Goal: Find specific page/section: Find specific page/section

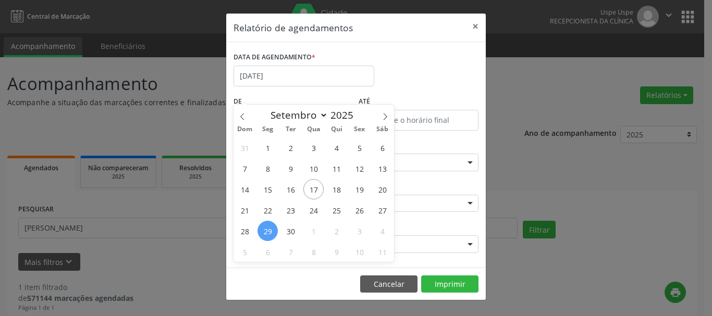
select select "8"
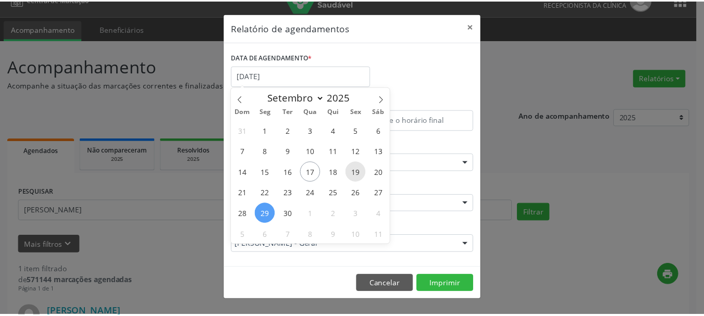
scroll to position [17, 0]
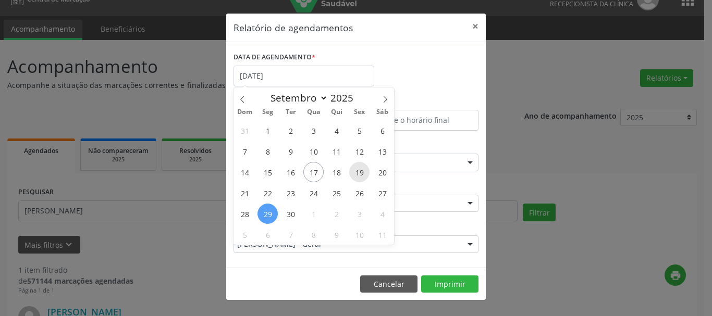
click at [356, 176] on span "19" at bounding box center [359, 172] width 20 height 20
type input "[DATE]"
click at [356, 176] on span "19" at bounding box center [359, 172] width 20 height 20
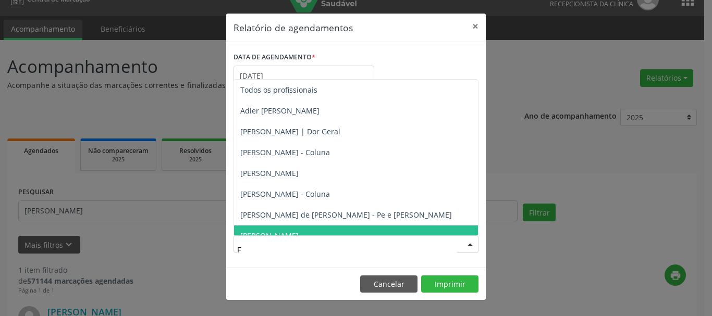
type input "FA"
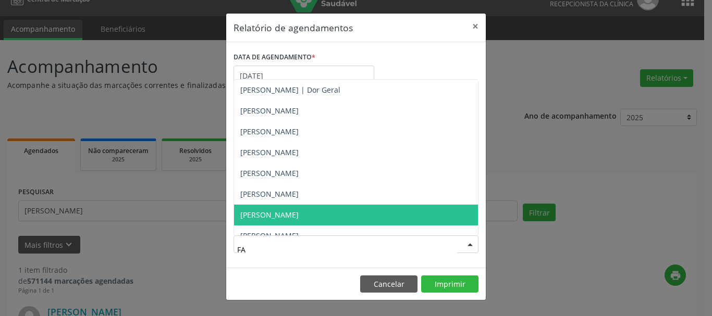
click at [316, 207] on span "[PERSON_NAME]" at bounding box center [356, 215] width 244 height 21
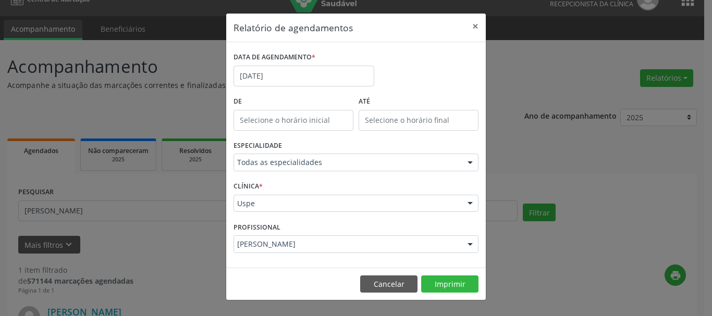
click at [444, 275] on footer "Cancelar Imprimir" at bounding box center [356, 284] width 260 height 33
click at [451, 281] on button "Imprimir" at bounding box center [449, 285] width 57 height 18
click at [479, 28] on button "×" at bounding box center [475, 27] width 21 height 26
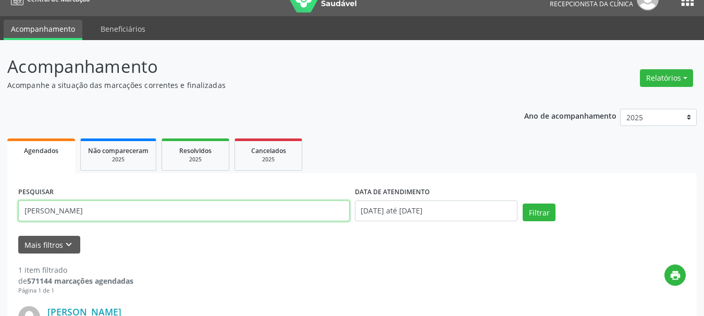
click at [146, 217] on input "[PERSON_NAME]" at bounding box center [184, 211] width 332 height 21
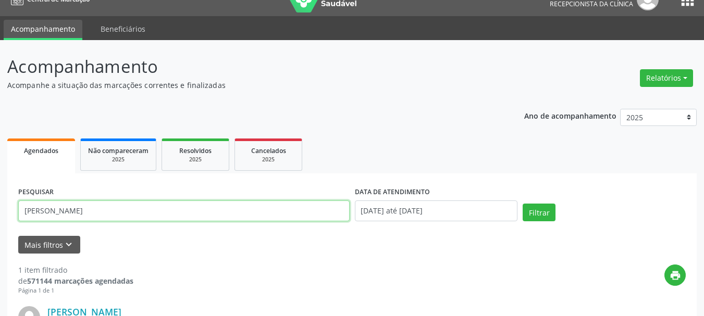
click at [146, 217] on input "[PERSON_NAME]" at bounding box center [184, 211] width 332 height 21
paste input "[PERSON_NAME]"
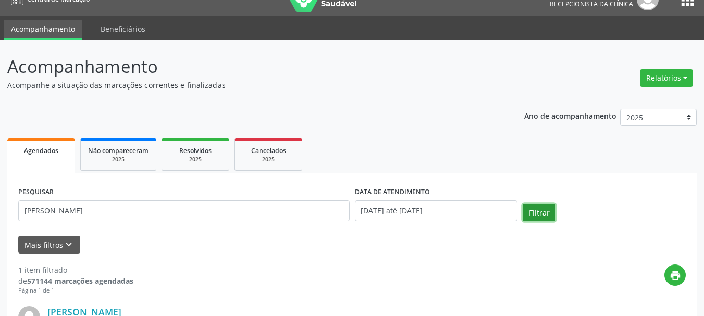
click at [545, 213] on button "Filtrar" at bounding box center [539, 213] width 33 height 18
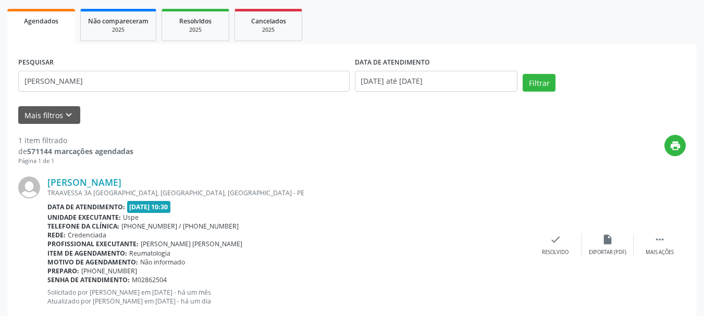
scroll to position [174, 0]
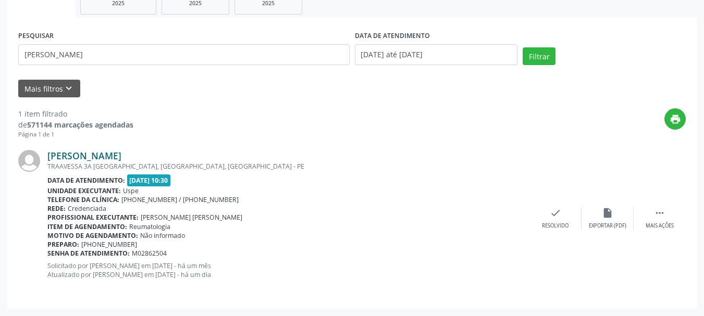
click at [102, 157] on link "[PERSON_NAME]" at bounding box center [84, 155] width 74 height 11
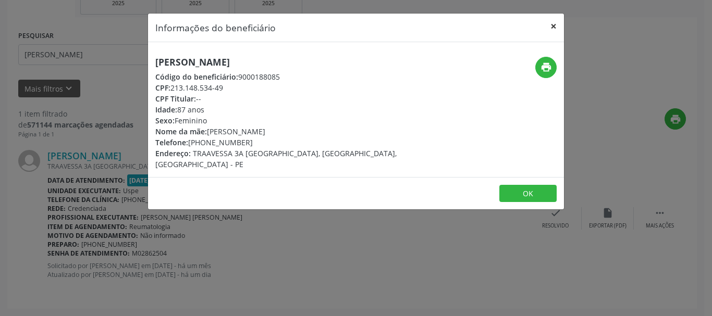
drag, startPoint x: 556, startPoint y: 27, endPoint x: 287, endPoint y: 96, distance: 277.3
click at [556, 27] on button "×" at bounding box center [553, 27] width 21 height 26
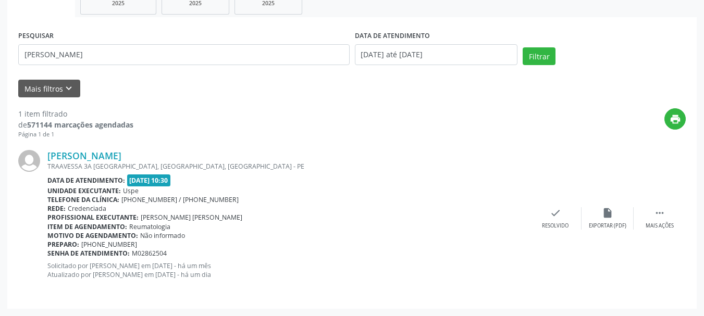
drag, startPoint x: 46, startPoint y: 148, endPoint x: 199, endPoint y: 254, distance: 185.8
click at [199, 254] on div "[PERSON_NAME] TRAAVESSA 3A [GEOGRAPHIC_DATA], [GEOGRAPHIC_DATA], [GEOGRAPHIC_DA…" at bounding box center [352, 218] width 668 height 158
copy div "[PERSON_NAME] TRAAVESSA 3A [GEOGRAPHIC_DATA], CAVALEIRO, JABOATAO DOS GUARARAPE…"
click at [265, 58] on input "[PERSON_NAME]" at bounding box center [184, 54] width 332 height 21
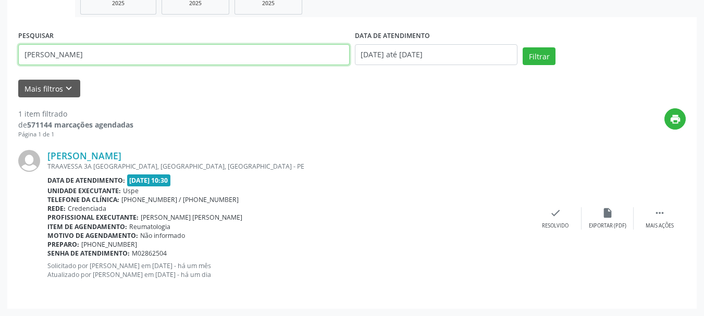
click at [265, 58] on input "[PERSON_NAME]" at bounding box center [184, 54] width 332 height 21
click at [57, 53] on input "[PERSON_NAME] FI" at bounding box center [184, 54] width 332 height 21
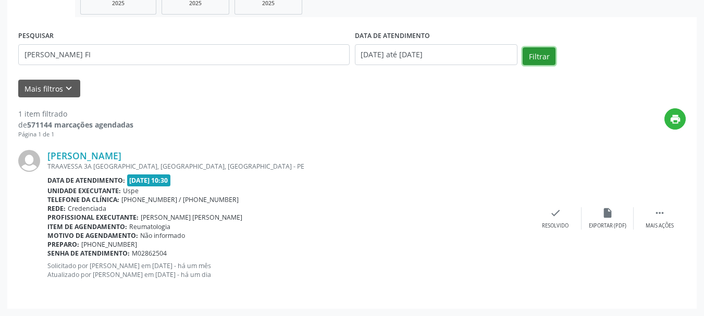
click at [546, 58] on button "Filtrar" at bounding box center [539, 56] width 33 height 18
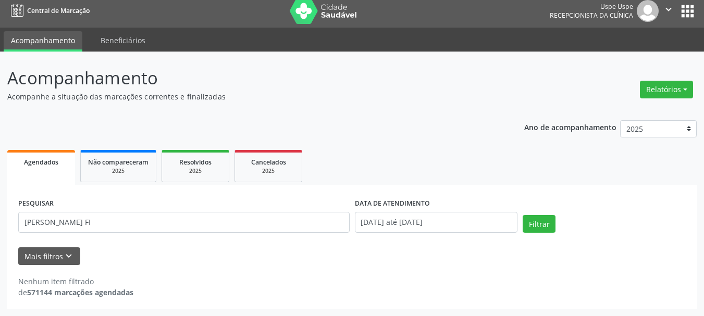
scroll to position [6, 0]
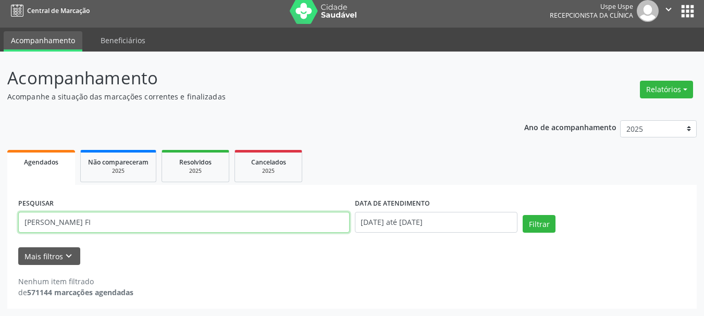
click at [249, 221] on input "[PERSON_NAME] FI" at bounding box center [184, 222] width 332 height 21
type input "[PERSON_NAME]"
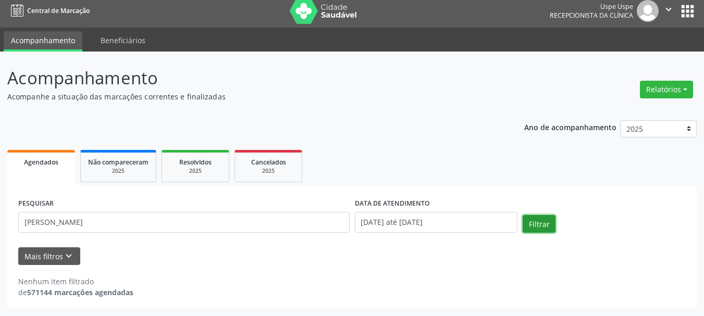
click at [536, 222] on button "Filtrar" at bounding box center [539, 224] width 33 height 18
